Goal: Information Seeking & Learning: Find specific fact

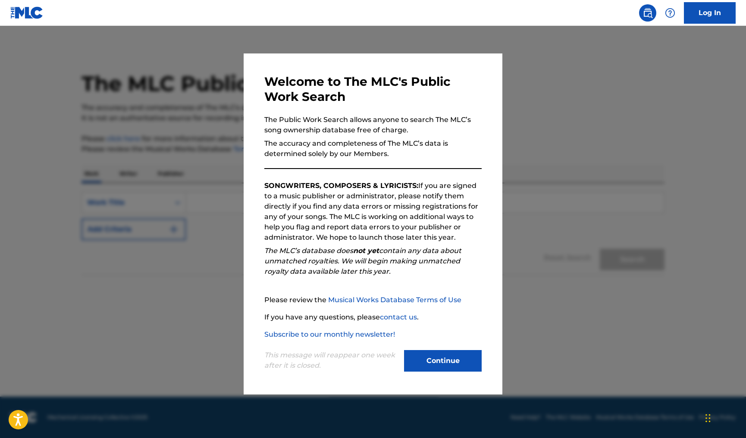
click at [428, 355] on button "Continue" at bounding box center [443, 361] width 78 height 22
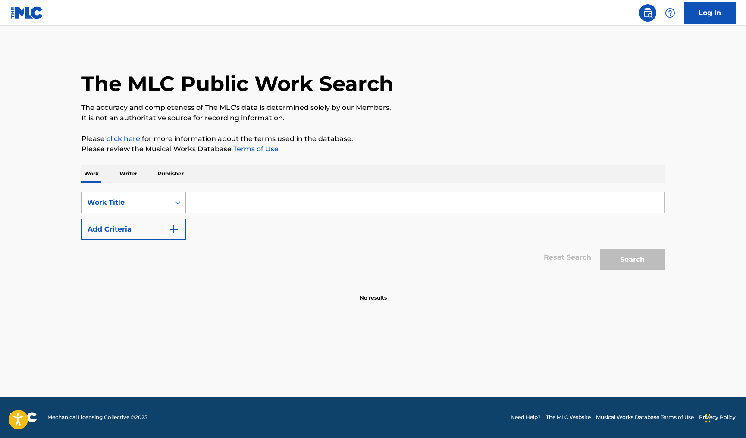
click at [148, 194] on div "Work Title" at bounding box center [133, 203] width 104 height 22
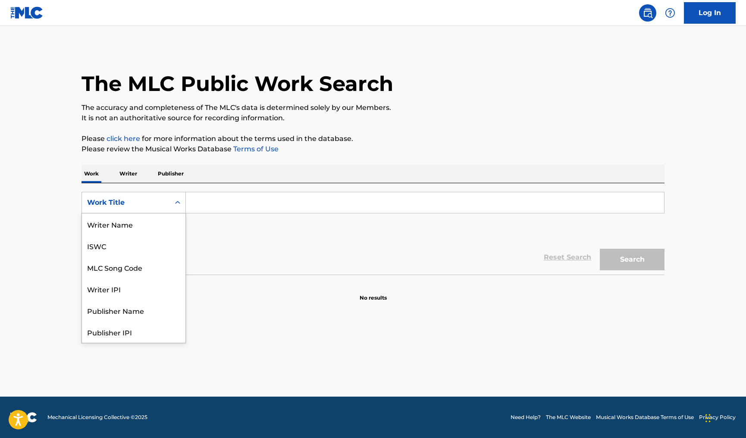
scroll to position [43, 0]
click at [135, 226] on div "MLC Song Code" at bounding box center [133, 224] width 103 height 22
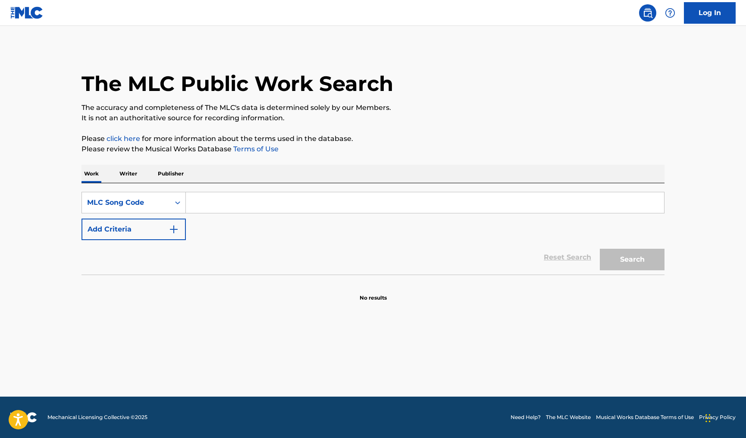
click at [241, 201] on input "Search Form" at bounding box center [425, 202] width 478 height 21
paste input "AD8V6H"
type input "AD8V6H"
click at [621, 261] on button "Search" at bounding box center [632, 260] width 65 height 22
click at [124, 178] on p "Writer" at bounding box center [128, 174] width 23 height 18
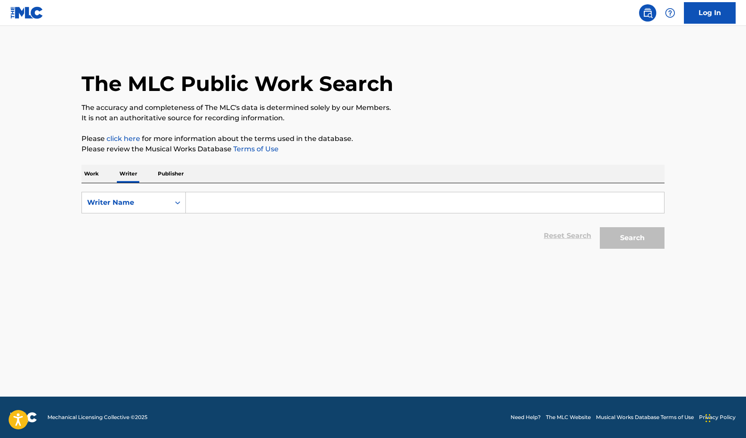
click at [218, 204] on input "Search Form" at bounding box center [425, 202] width 478 height 21
type input "[PERSON_NAME]"
click at [630, 242] on button "Search" at bounding box center [632, 238] width 65 height 22
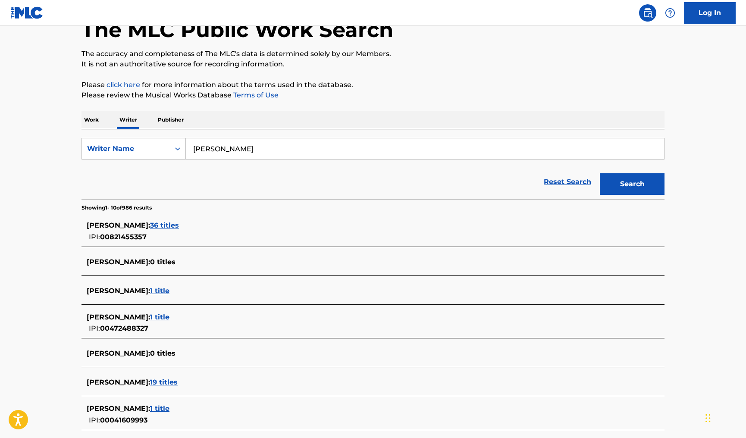
scroll to position [43, 0]
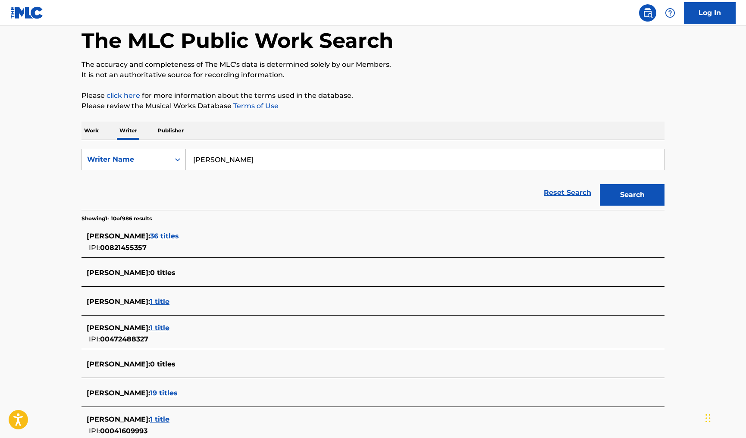
click at [150, 237] on span "[PERSON_NAME] :" at bounding box center [118, 236] width 63 height 8
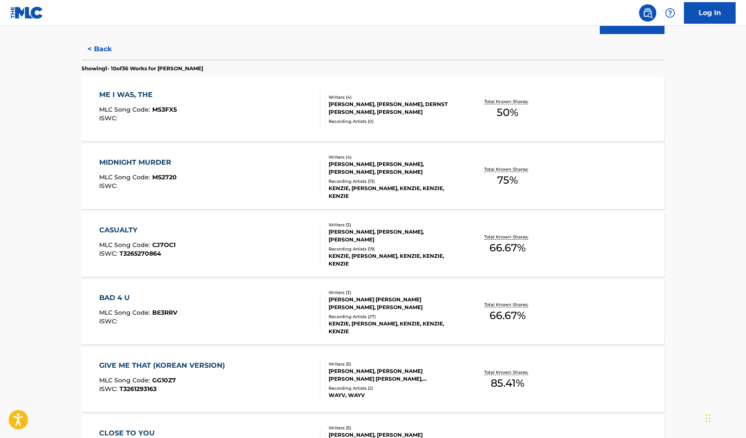
scroll to position [100, 0]
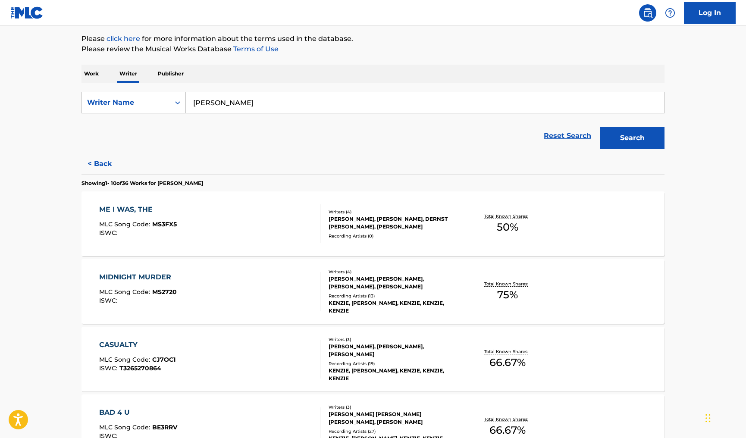
click at [251, 233] on div "ME I WAS, THE MLC Song Code : MS3FX5 ISWC :" at bounding box center [210, 223] width 222 height 39
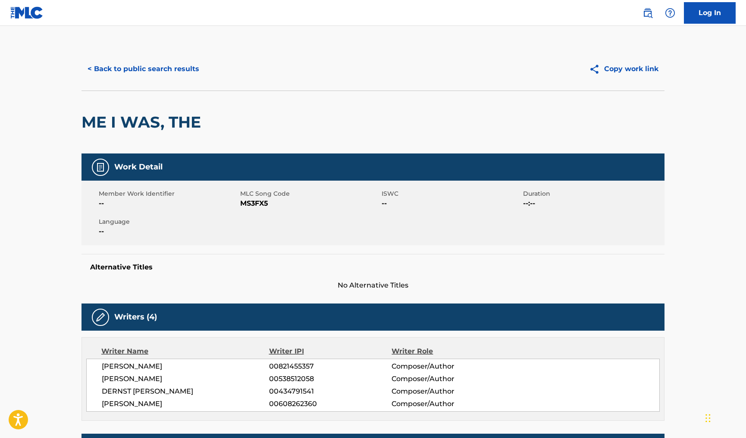
click at [163, 72] on button "< Back to public search results" at bounding box center [143, 69] width 124 height 22
